Goal: Obtain resource: Download file/media

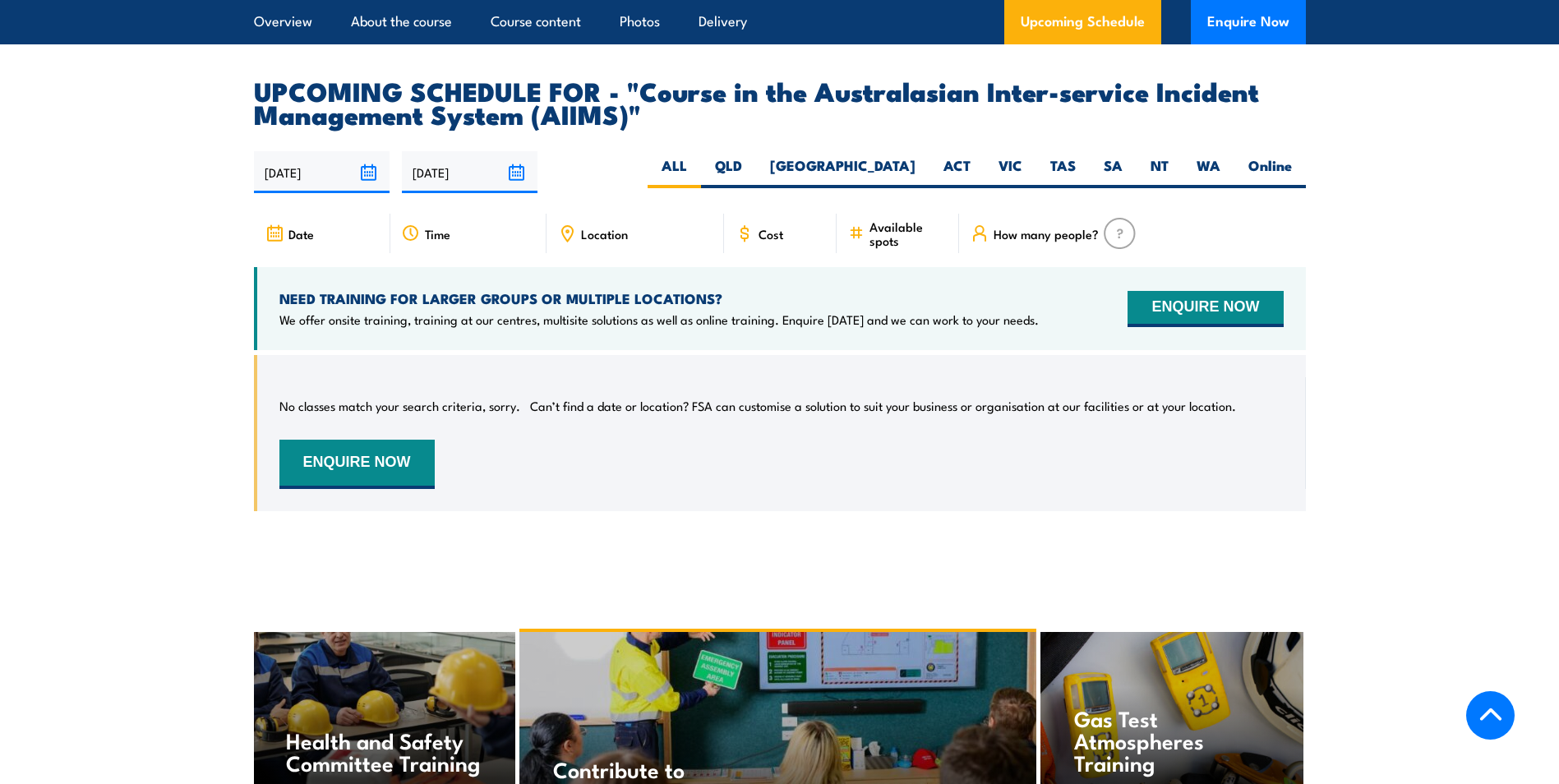
scroll to position [2711, 0]
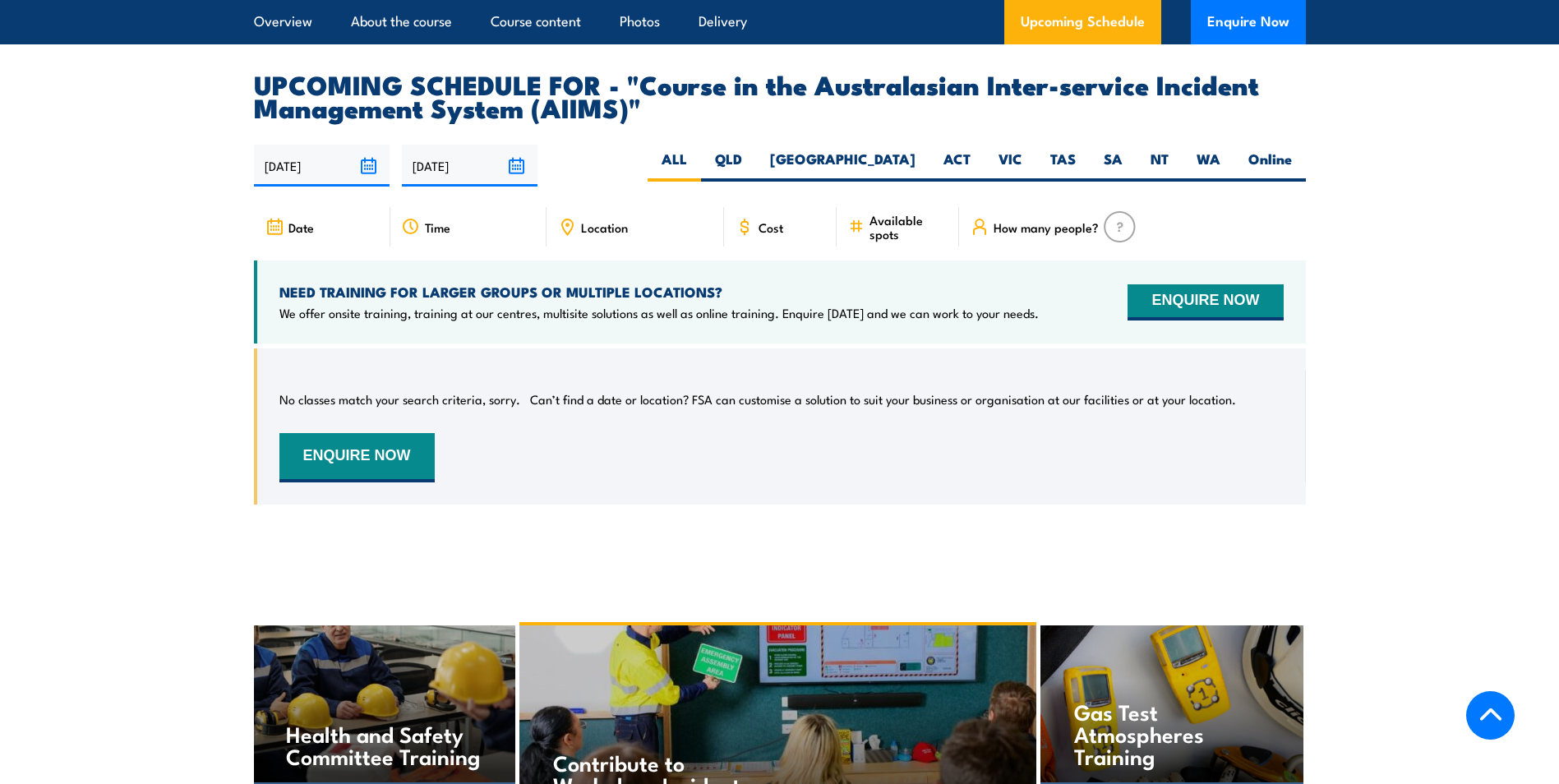
click at [772, 220] on span "Cost" at bounding box center [771, 227] width 25 height 14
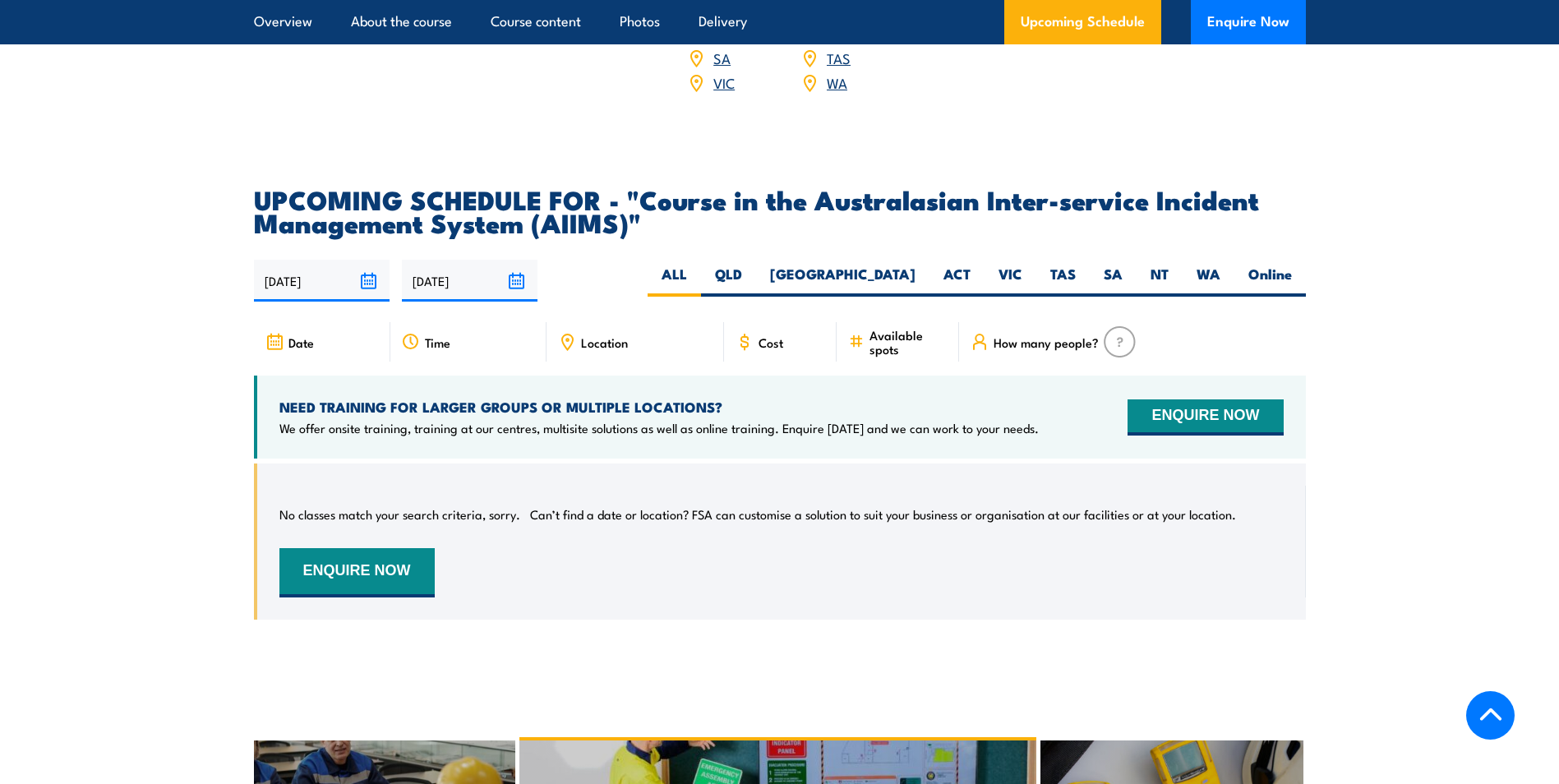
scroll to position [2547, 0]
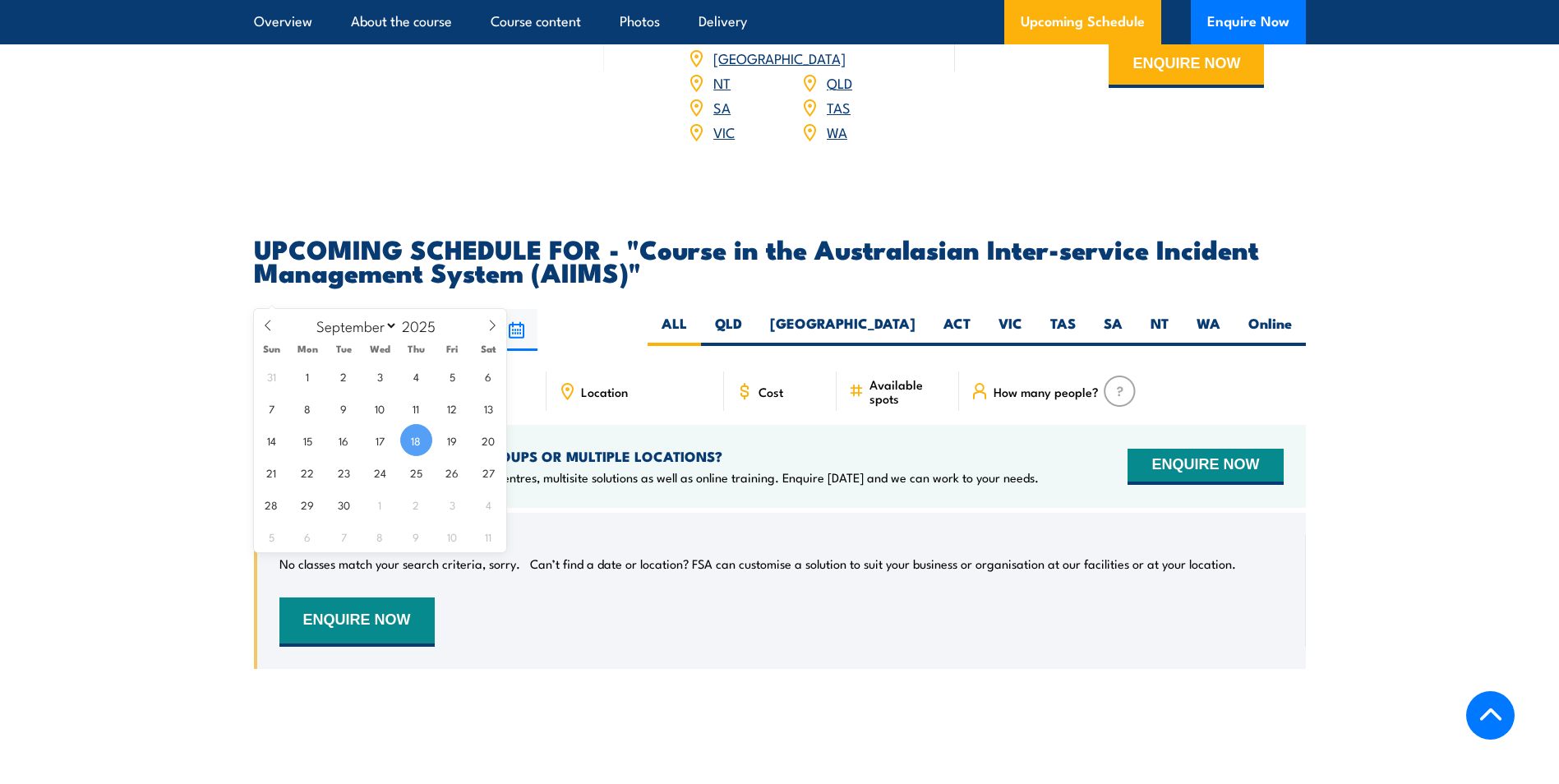
click at [321, 309] on input "[DATE]" at bounding box center [321, 330] width 135 height 42
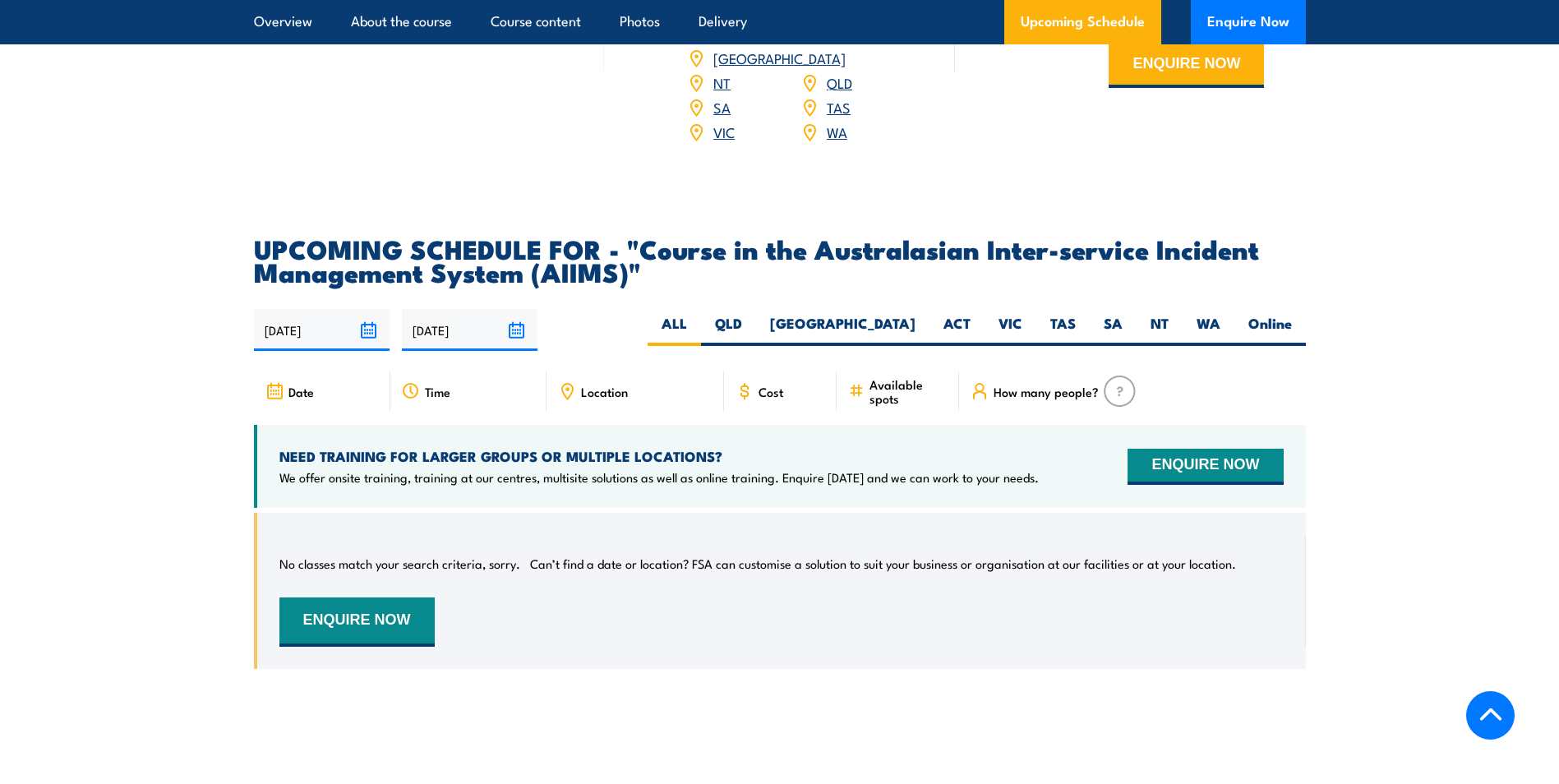
click at [701, 468] on div "Date Time Location Cost" at bounding box center [779, 532] width 1051 height 322
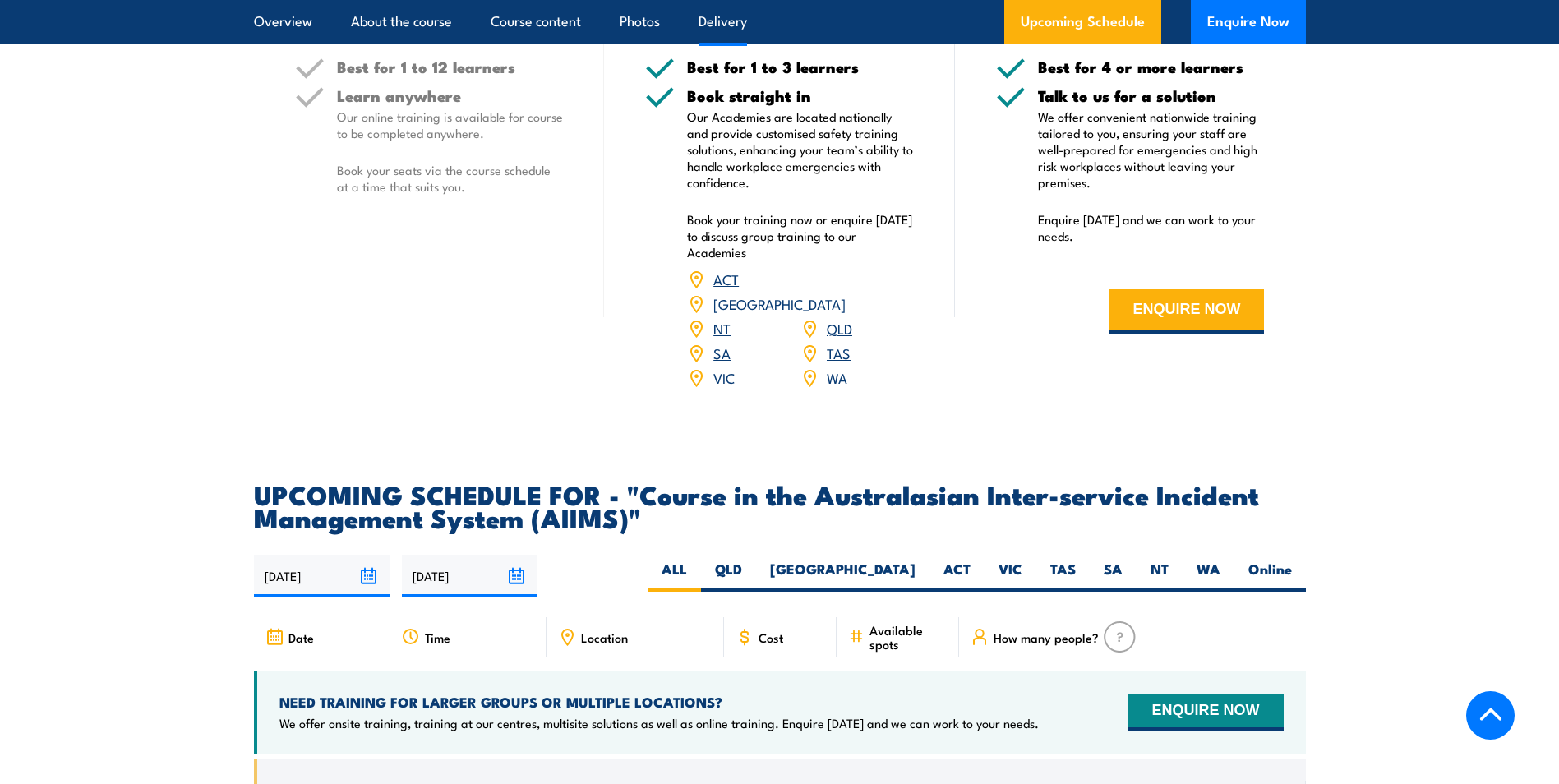
scroll to position [2300, 0]
click at [1114, 560] on label "SA" at bounding box center [1112, 576] width 47 height 32
click at [1123, 560] on input "SA" at bounding box center [1128, 565] width 11 height 11
radio input "true"
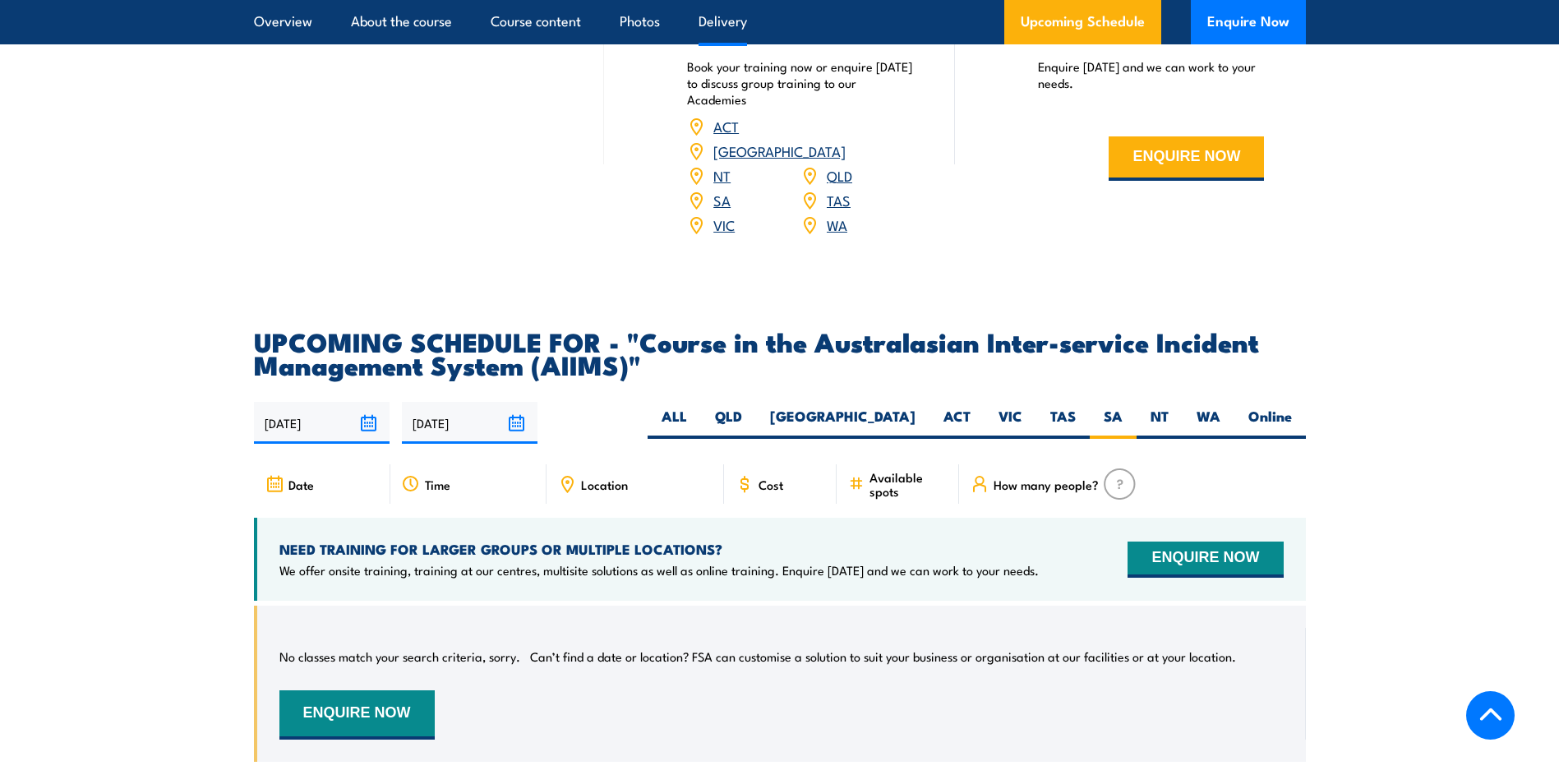
scroll to position [2411, 0]
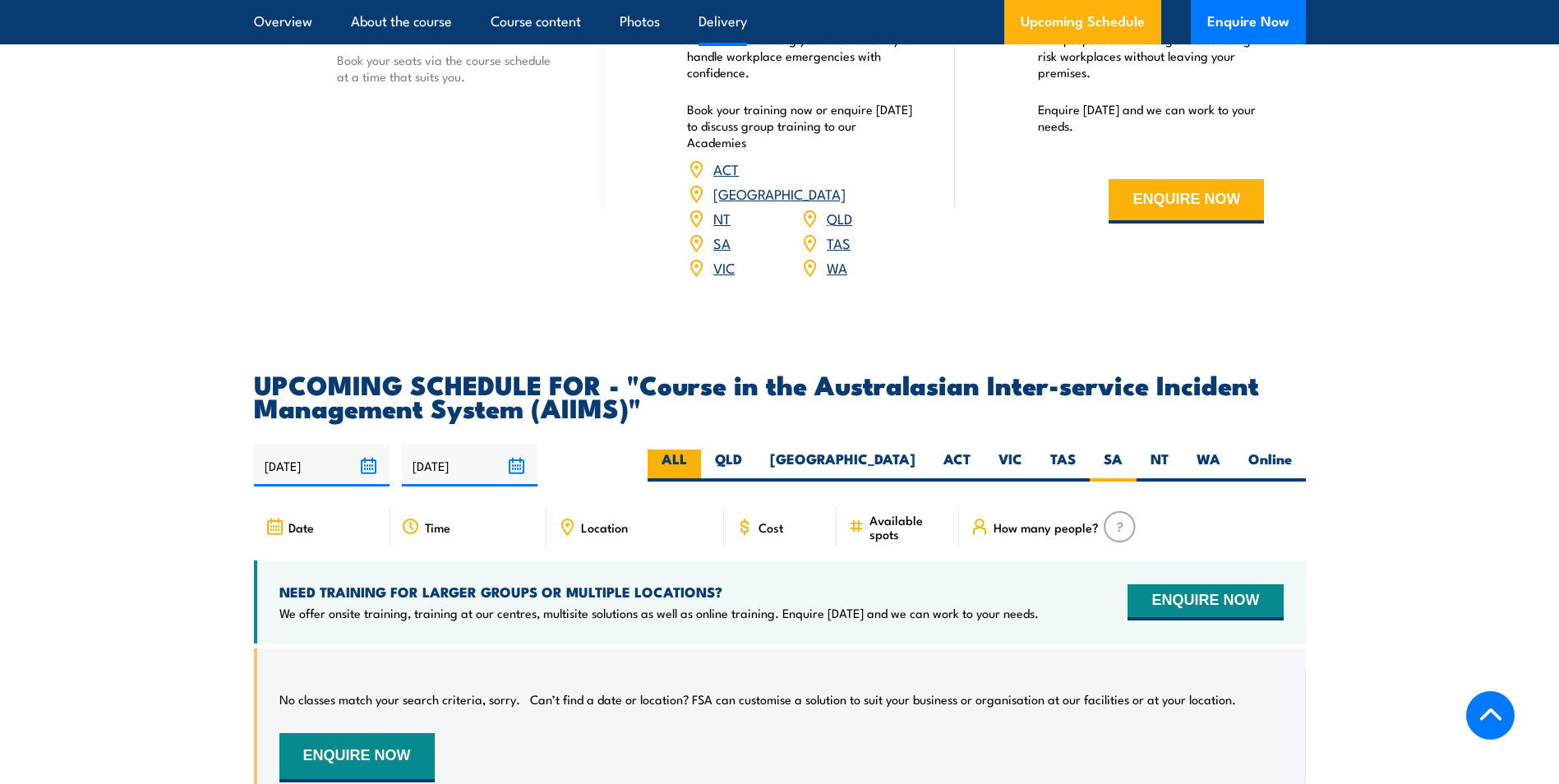
click at [701, 449] on label "ALL" at bounding box center [673, 465] width 53 height 32
click at [698, 449] on input "ALL" at bounding box center [692, 454] width 11 height 11
radio input "true"
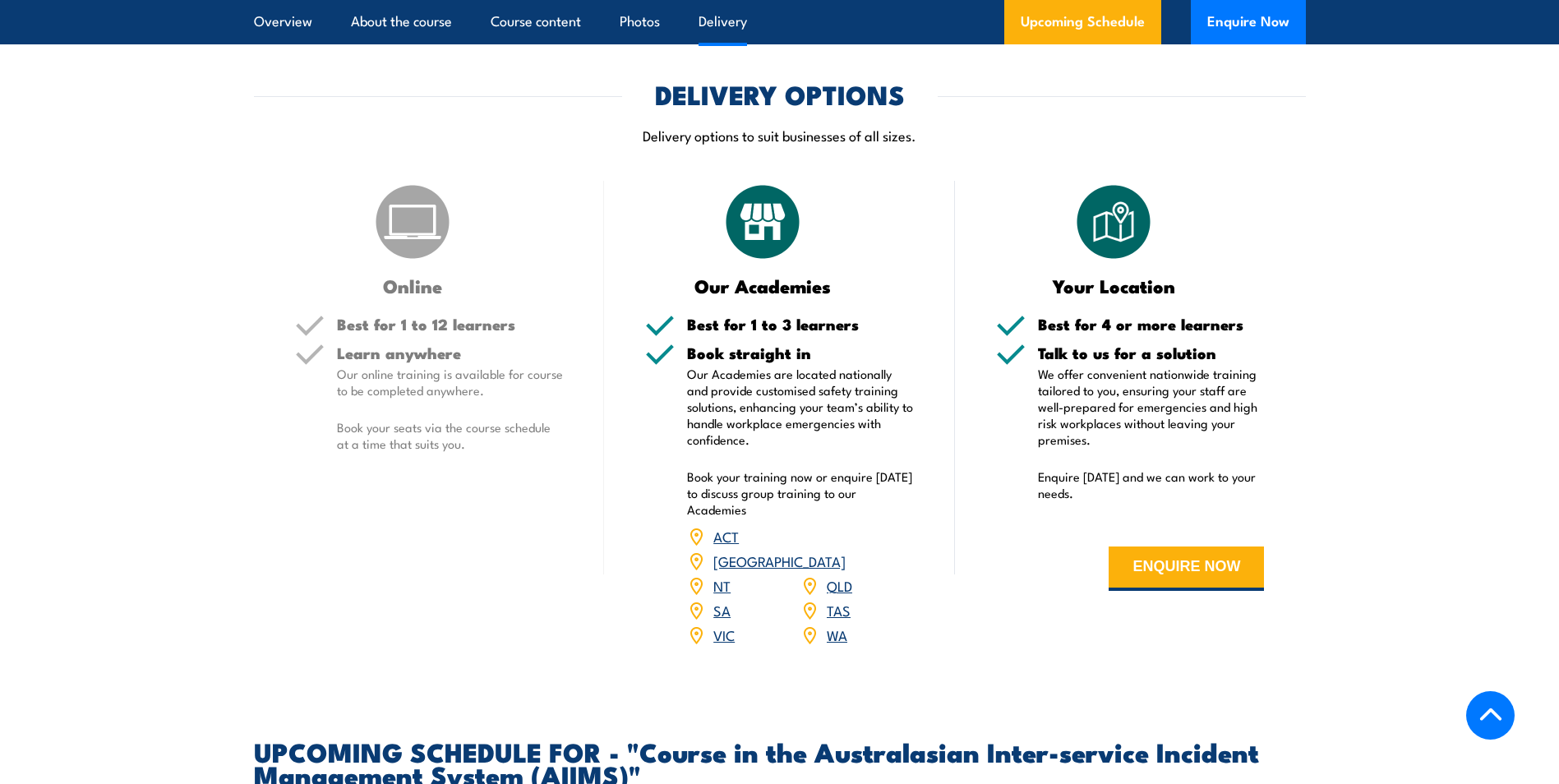
scroll to position [2082, 0]
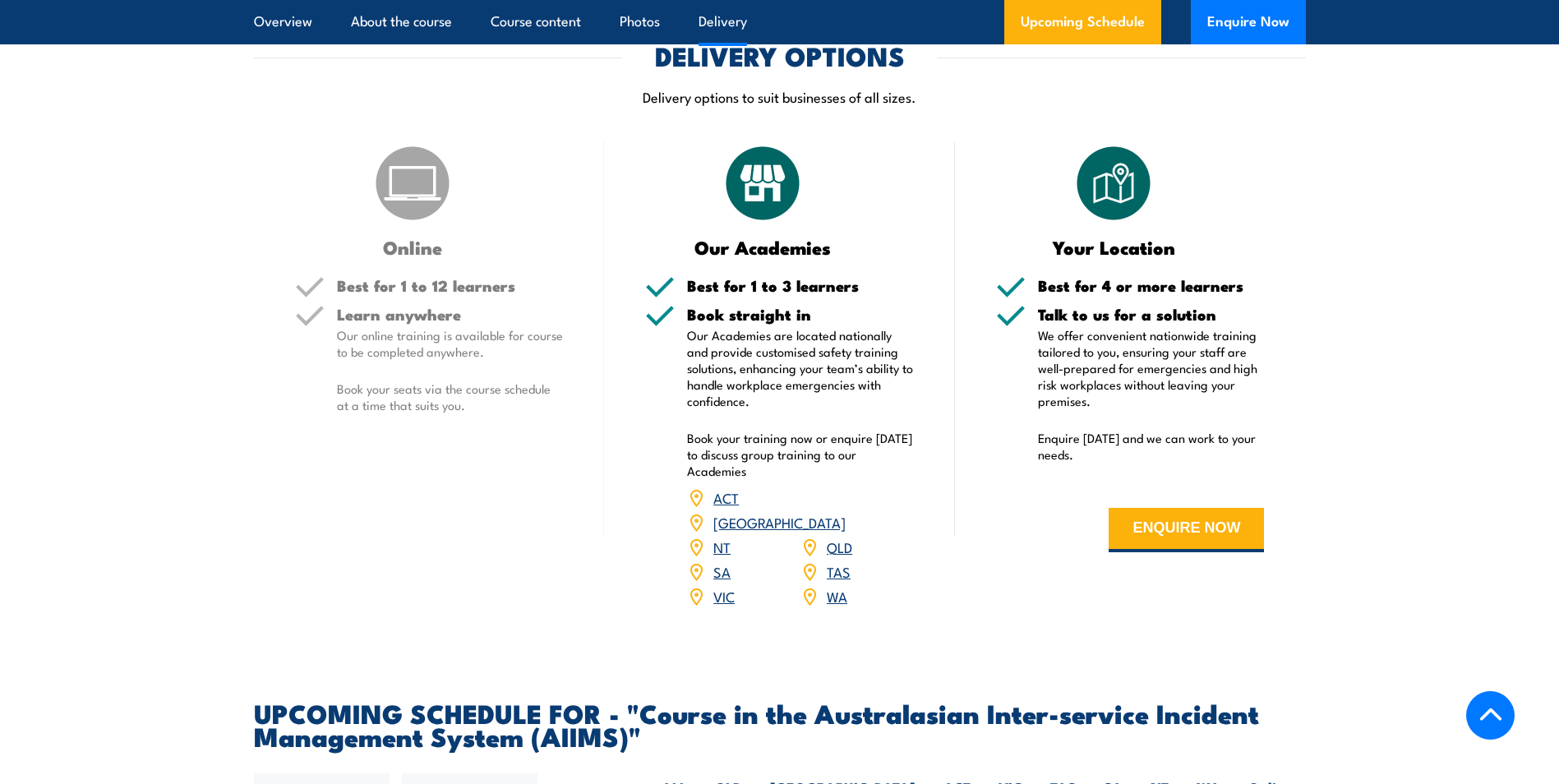
click at [720, 561] on link "SA" at bounding box center [722, 570] width 17 height 19
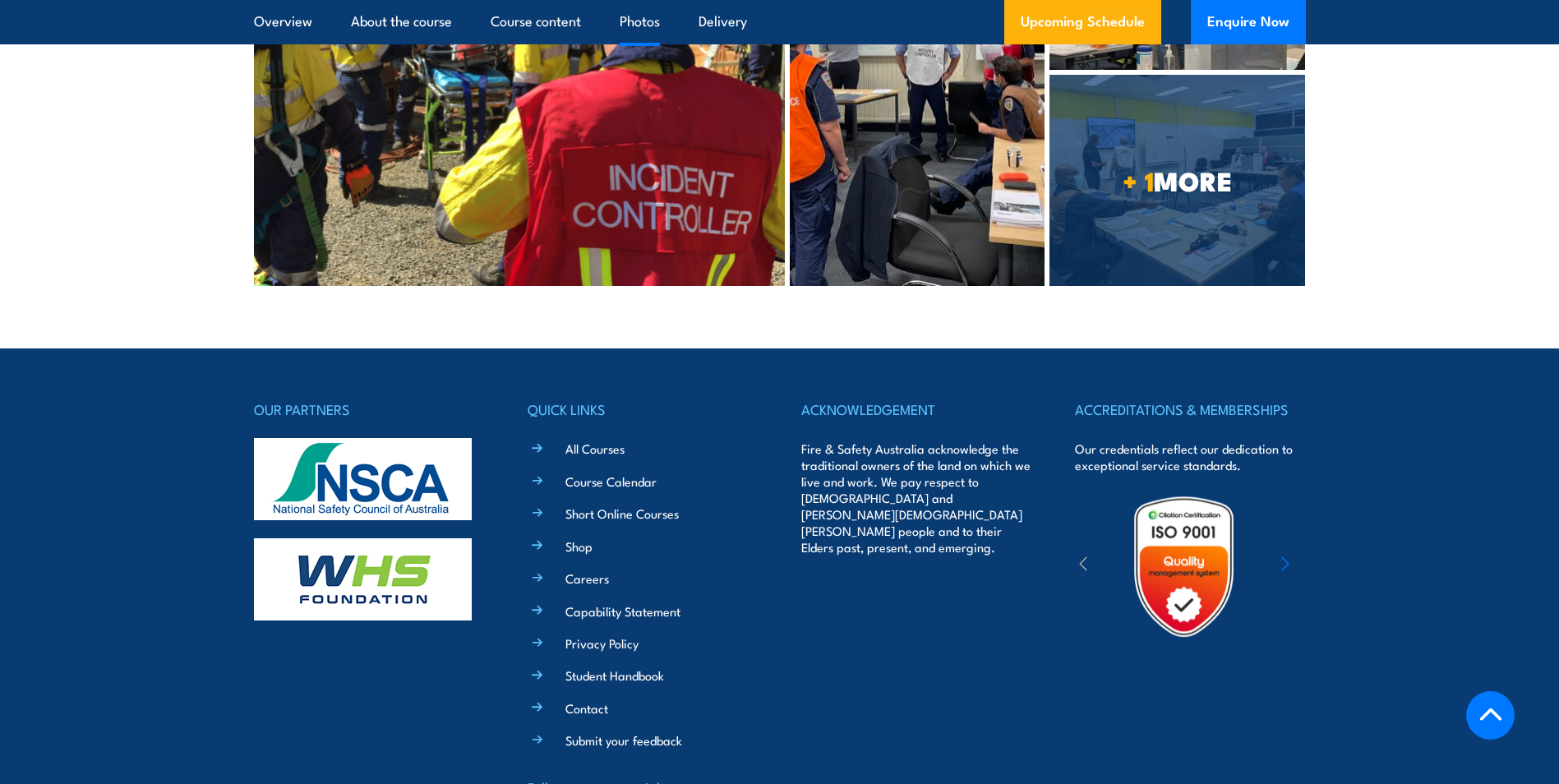
scroll to position [4209, 0]
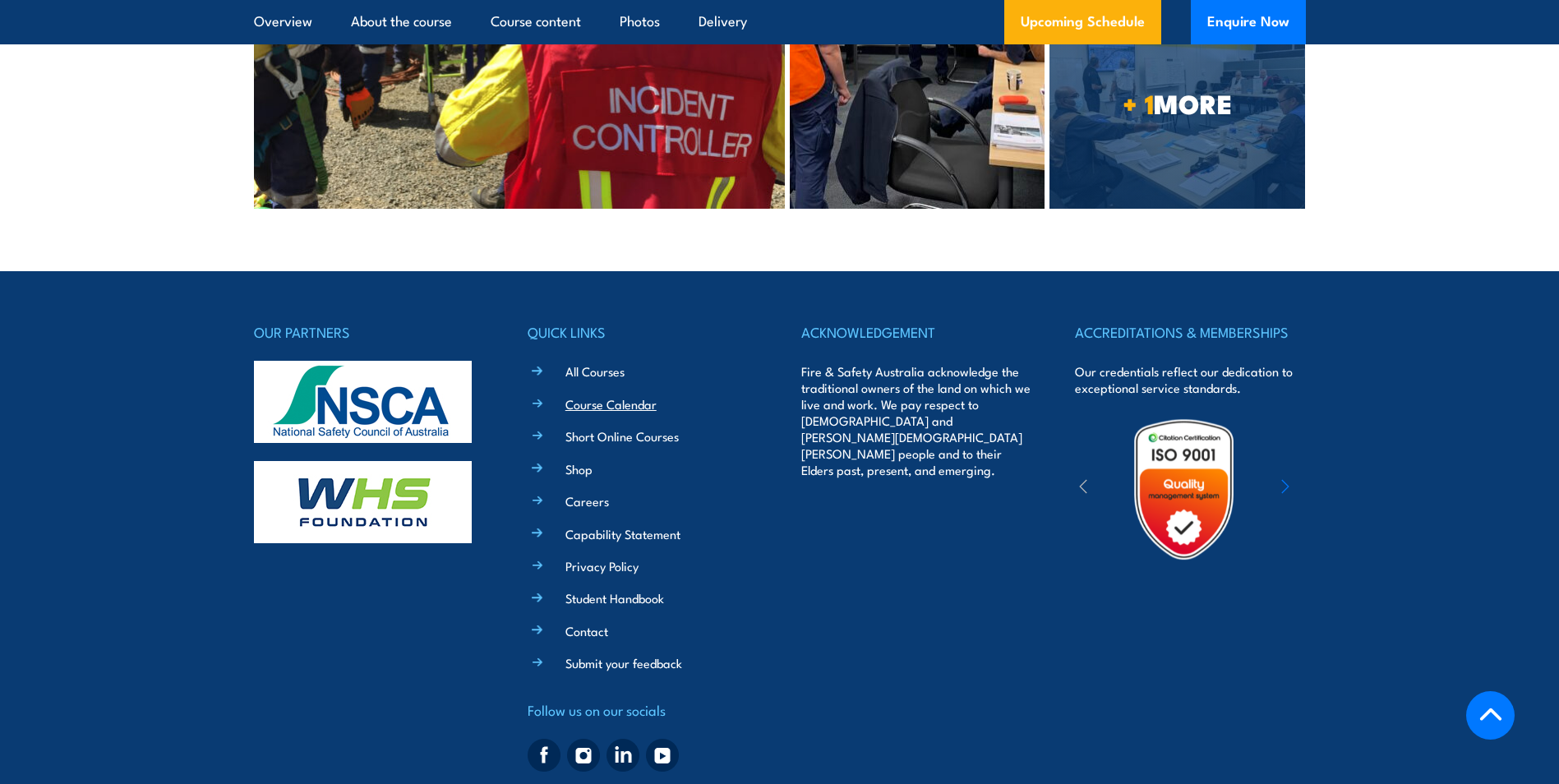
click at [598, 395] on link "Course Calendar" at bounding box center [611, 403] width 91 height 17
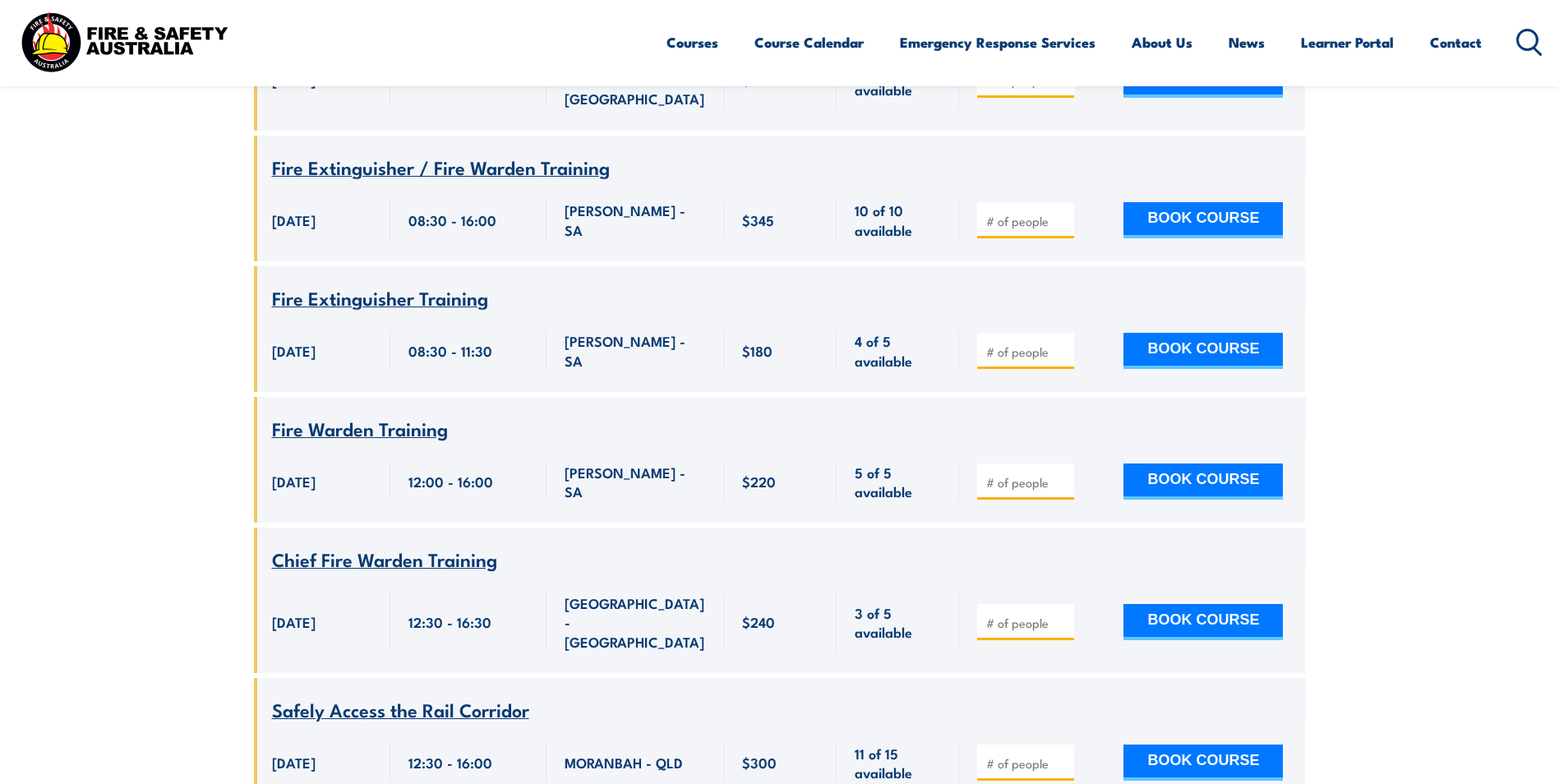
scroll to position [58627, 0]
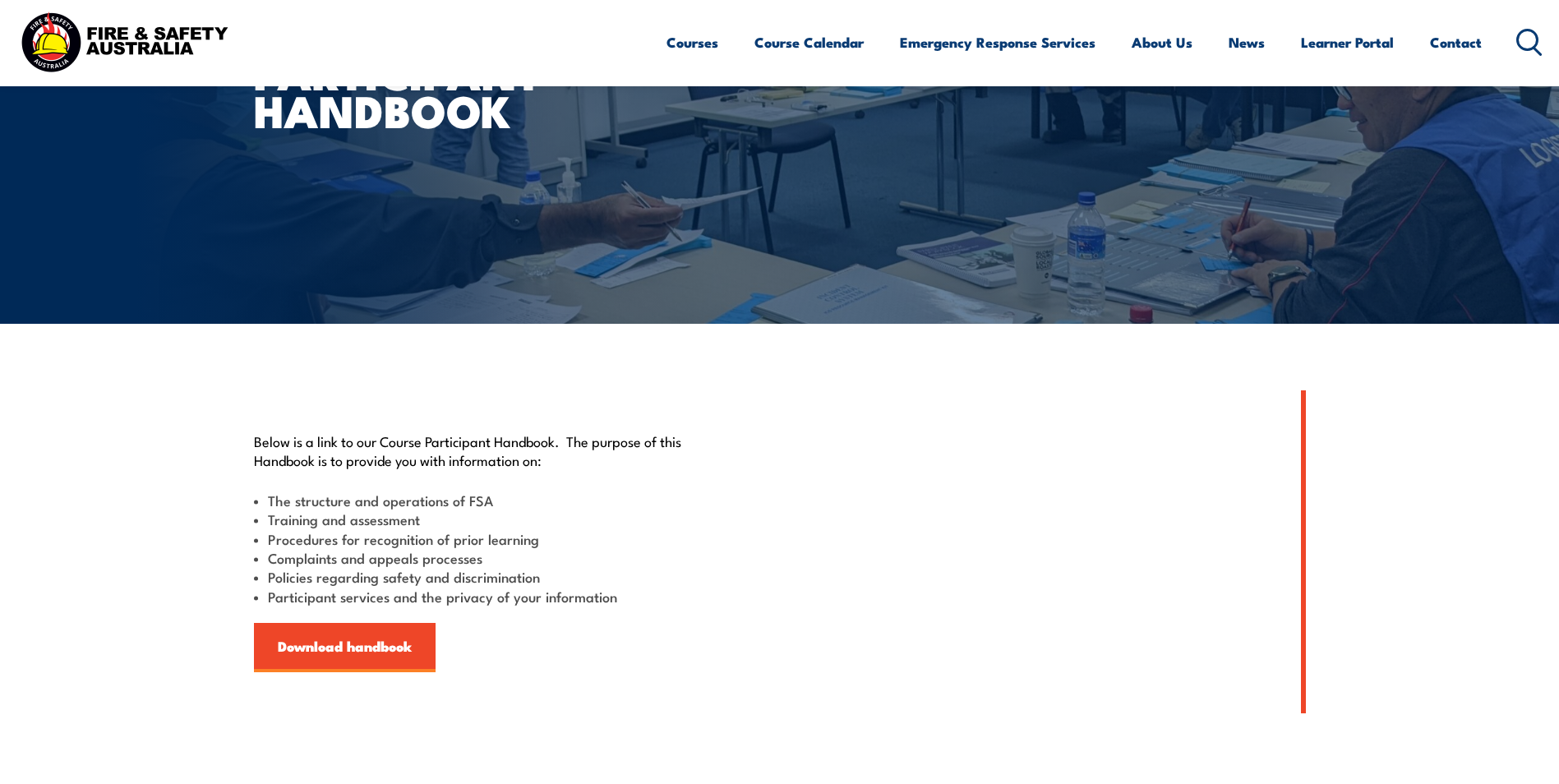
scroll to position [164, 0]
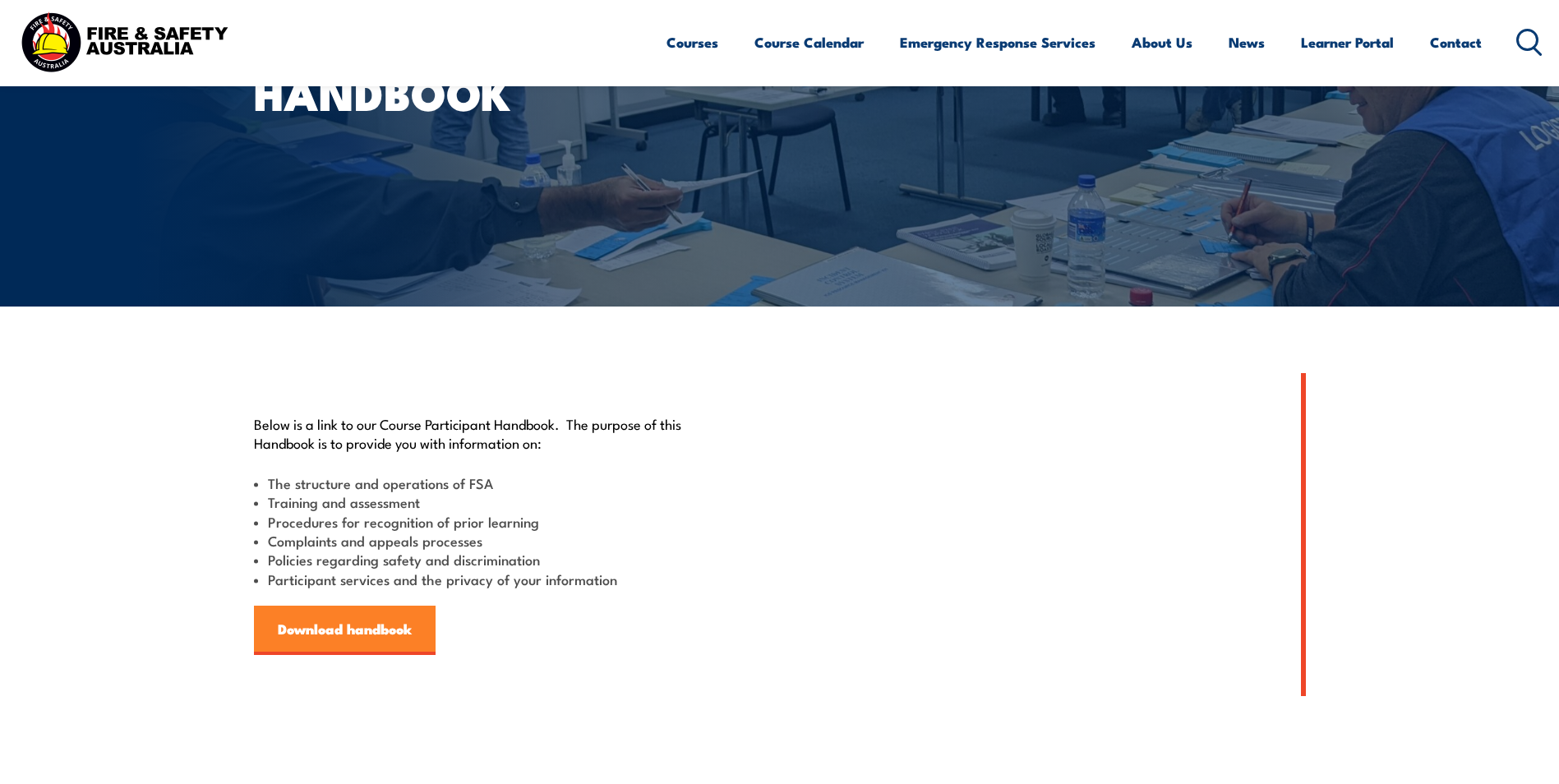
click at [372, 629] on link "Download handbook" at bounding box center [344, 630] width 182 height 49
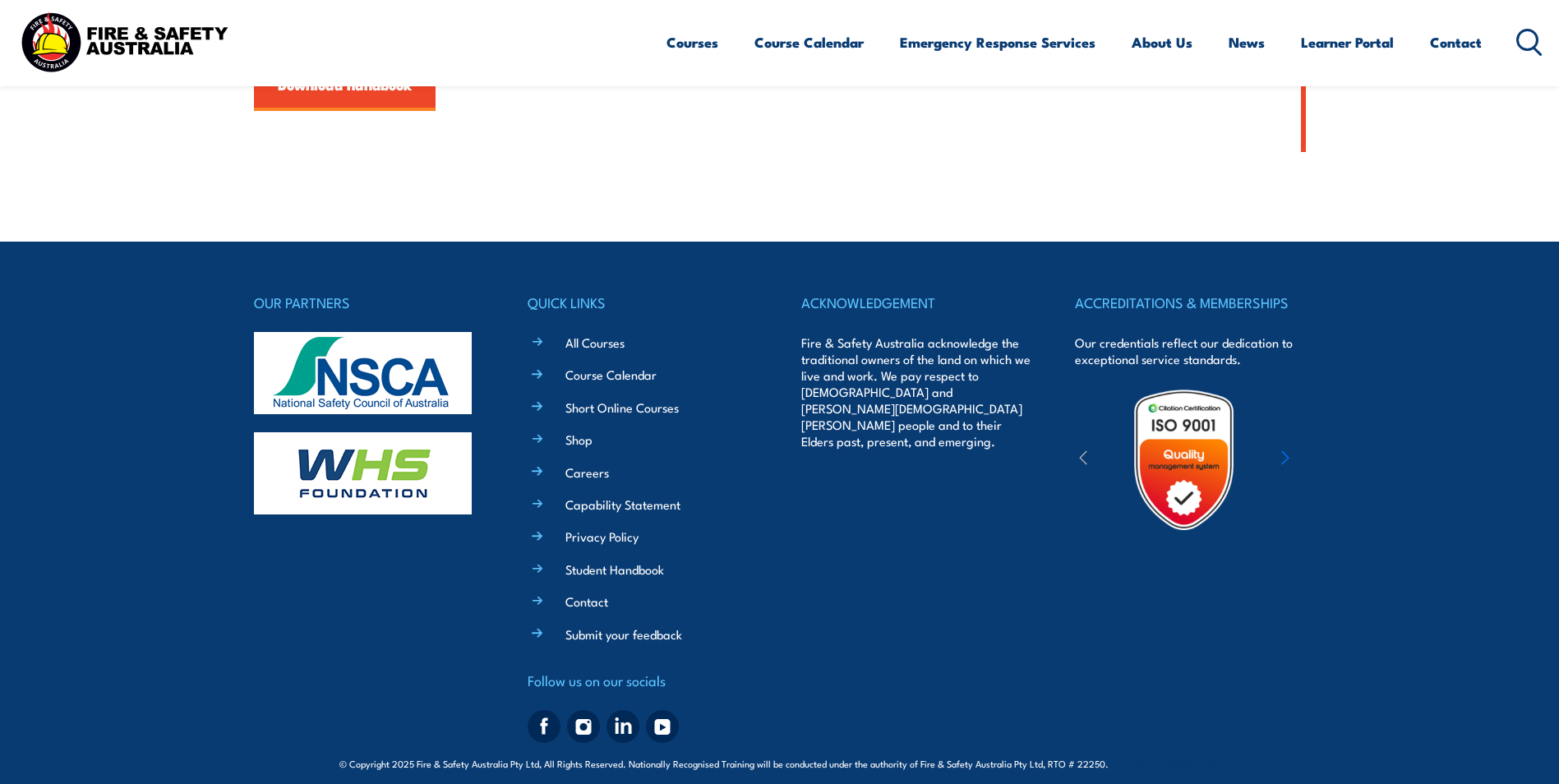
scroll to position [723, 0]
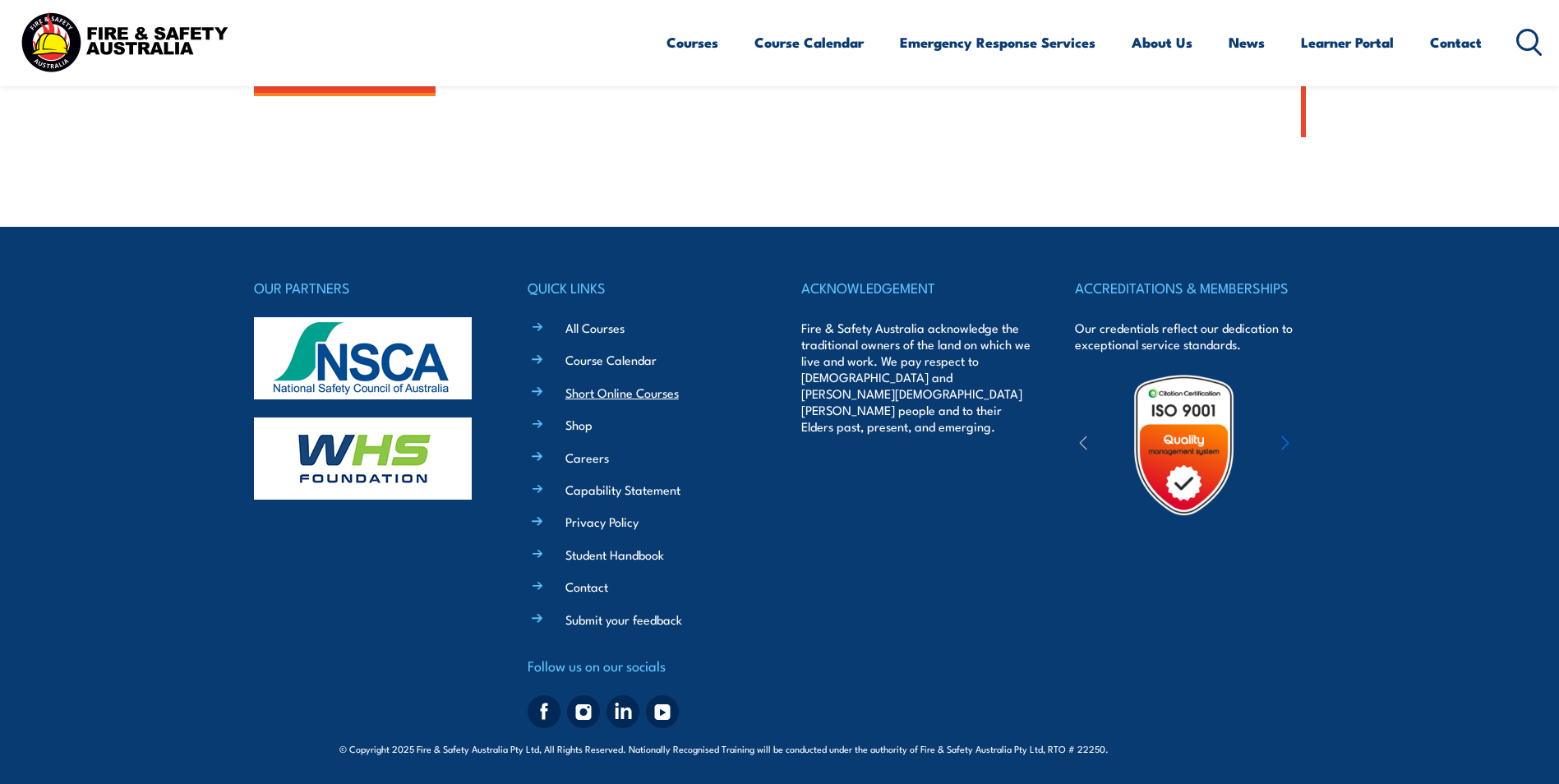
click at [582, 392] on link "Short Online Courses" at bounding box center [622, 392] width 113 height 17
